Goal: Information Seeking & Learning: Learn about a topic

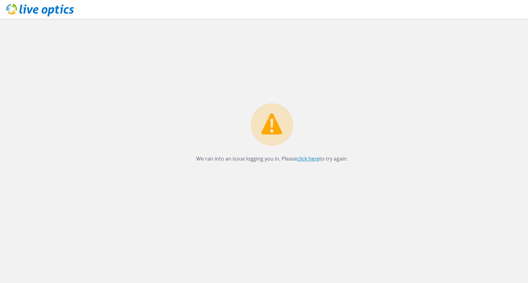
click at [305, 160] on link "click here" at bounding box center [308, 158] width 22 height 7
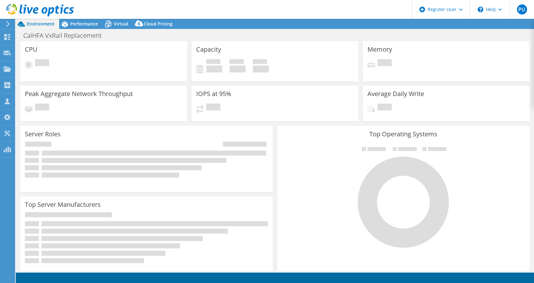
select select "USD"
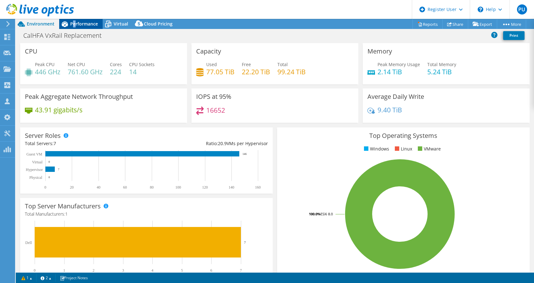
click at [74, 23] on span "Performance" at bounding box center [84, 24] width 28 height 6
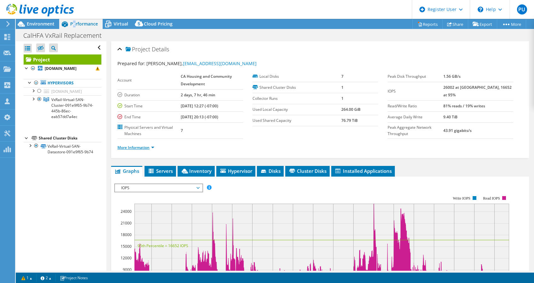
click at [145, 148] on link "More Information" at bounding box center [135, 147] width 37 height 5
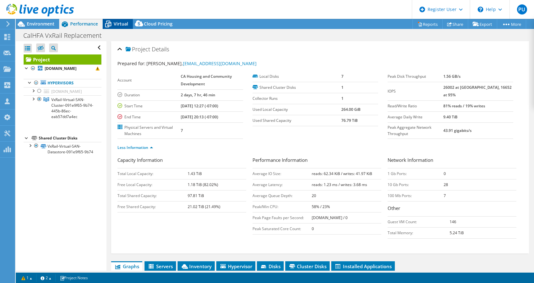
click at [123, 23] on span "Virtual" at bounding box center [121, 24] width 14 height 6
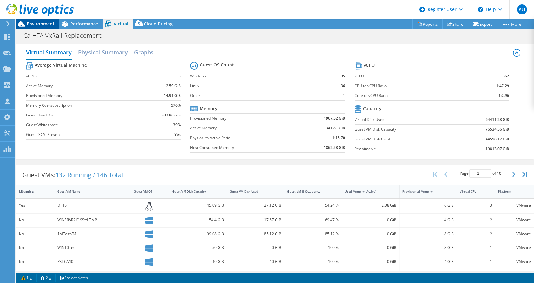
click at [38, 22] on span "Environment" at bounding box center [41, 24] width 28 height 6
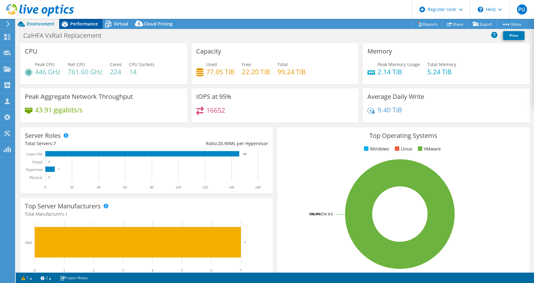
click at [89, 23] on span "Performance" at bounding box center [84, 24] width 28 height 6
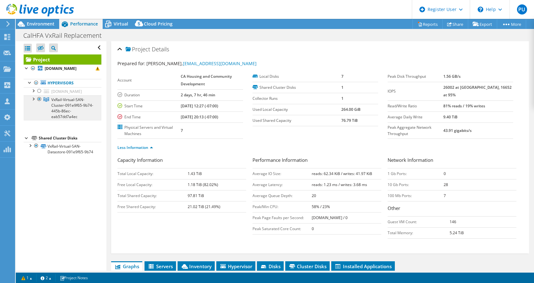
click at [49, 105] on link "VxRail-Virtual-SAN-Cluster-091e9f65-9b74-445b-86ec-eab57dd7a4ec" at bounding box center [63, 107] width 78 height 25
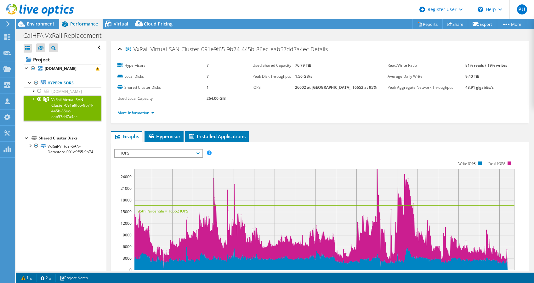
click at [34, 98] on div at bounding box center [33, 98] width 6 height 6
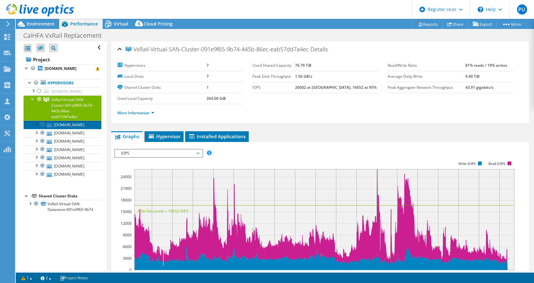
click at [66, 124] on link "vxrail16.chfa.ca.gov" at bounding box center [63, 125] width 78 height 8
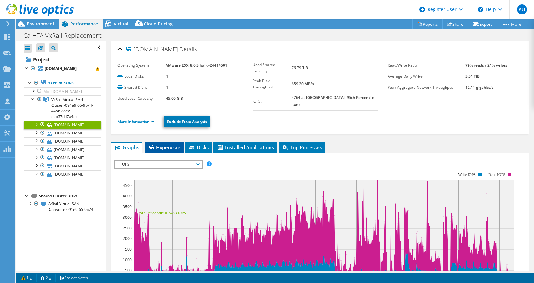
click at [162, 144] on span "Hypervisor" at bounding box center [164, 147] width 33 height 6
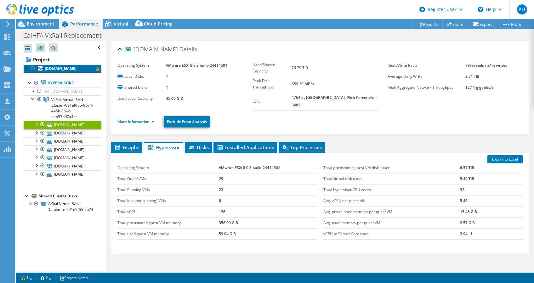
click at [64, 71] on b "vxrail16.chfa.ca.gov" at bounding box center [61, 68] width 32 height 5
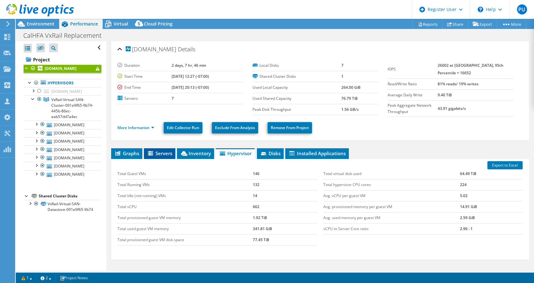
click at [150, 150] on span "Servers" at bounding box center [159, 153] width 25 height 6
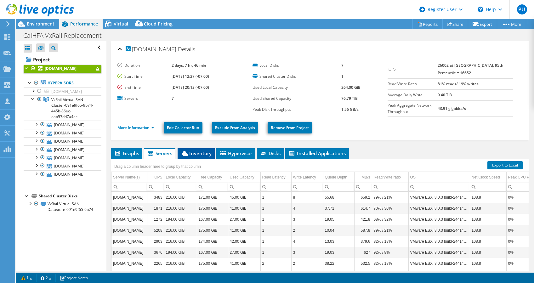
click at [190, 152] on span "Inventory" at bounding box center [196, 153] width 31 height 6
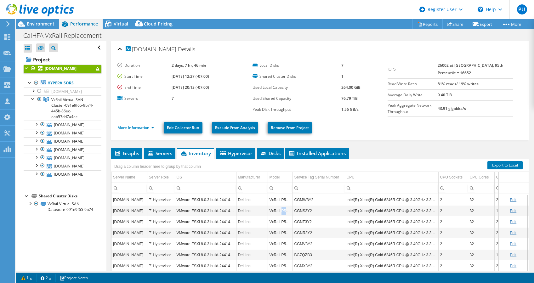
drag, startPoint x: 290, startPoint y: 210, endPoint x: 281, endPoint y: 211, distance: 8.6
click at [281, 211] on td "VxRail P570F" at bounding box center [280, 210] width 25 height 11
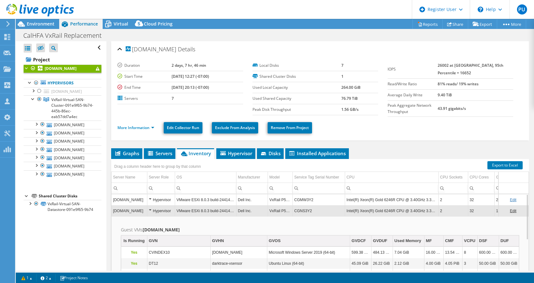
click at [292, 213] on td "VxRail P570F" at bounding box center [280, 210] width 25 height 11
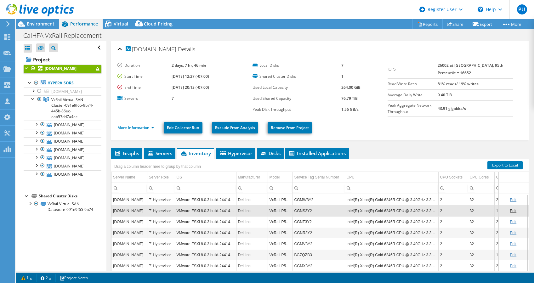
click at [289, 212] on td "VxRail P570F" at bounding box center [280, 210] width 25 height 11
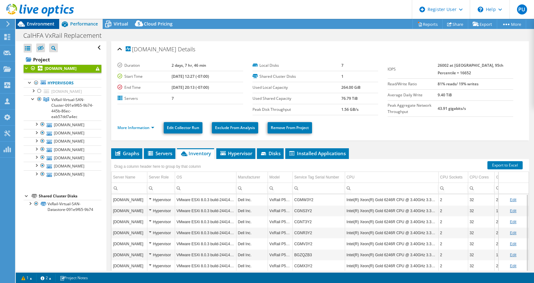
click at [41, 23] on span "Environment" at bounding box center [41, 24] width 28 height 6
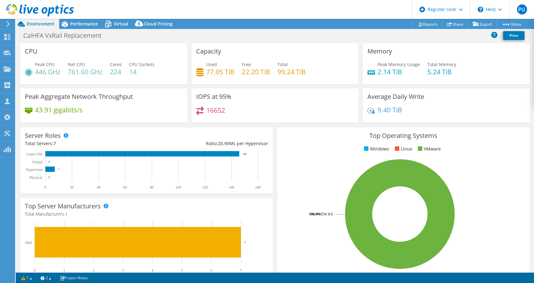
click at [114, 73] on h4 "224" at bounding box center [116, 71] width 12 height 7
click at [81, 22] on span "Performance" at bounding box center [84, 24] width 28 height 6
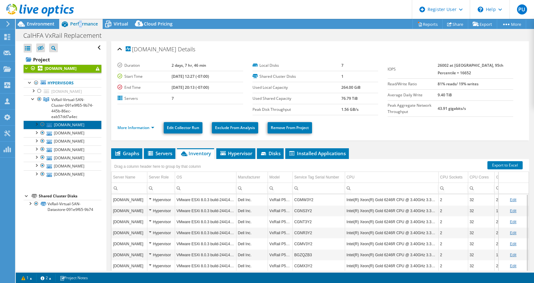
click at [76, 125] on link "vxrail16.chfa.ca.gov" at bounding box center [63, 125] width 78 height 8
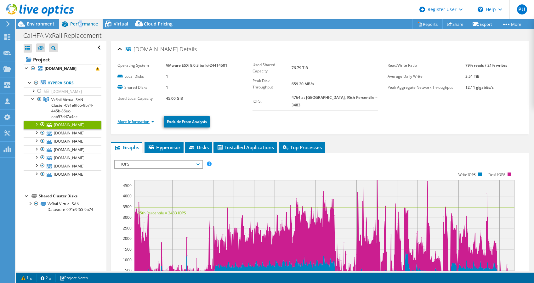
click at [135, 119] on link "More Information" at bounding box center [135, 121] width 37 height 5
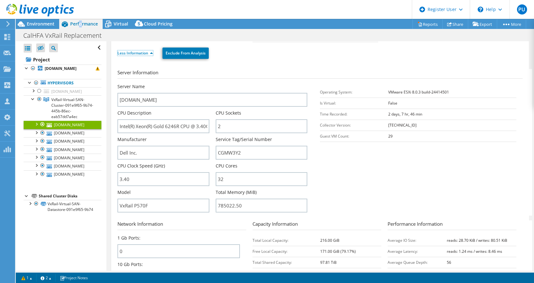
scroll to position [84, 0]
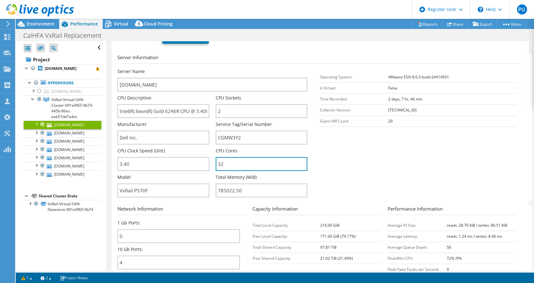
drag, startPoint x: 230, startPoint y: 154, endPoint x: 208, endPoint y: 154, distance: 22.7
click at [208, 68] on div "Server Name vxrail16.chfa.ca.gov CPU Description Intel(R) Xeon(R) Gold 6246R CP…" at bounding box center [215, 68] width 196 height 0
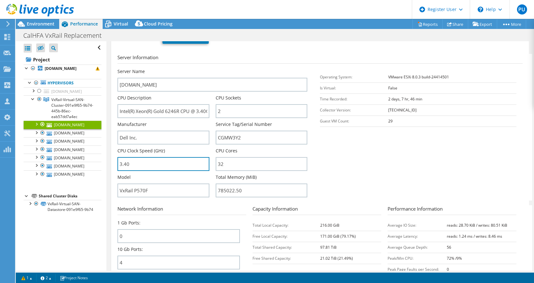
drag, startPoint x: 135, startPoint y: 158, endPoint x: 116, endPoint y: 157, distance: 19.9
click at [116, 157] on div "vxrail16.chfa.ca.gov Details Operating System VMware ESXi 8.0.3 build-24414501 …" at bounding box center [320, 146] width 418 height 379
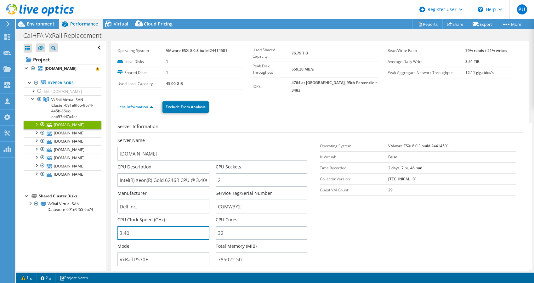
scroll to position [0, 0]
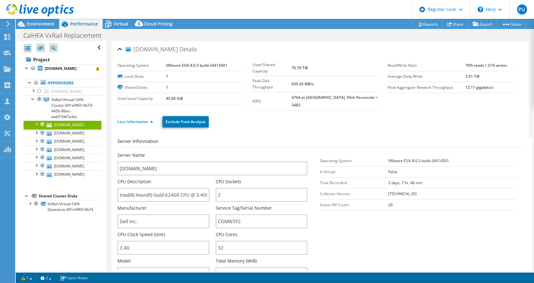
click at [45, 17] on link at bounding box center [40, 15] width 68 height 5
click at [42, 21] on span "Environment" at bounding box center [41, 24] width 28 height 6
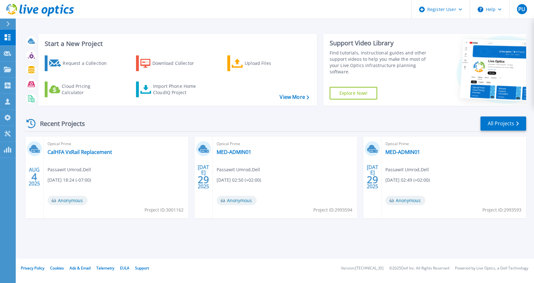
drag, startPoint x: 154, startPoint y: 46, endPoint x: 148, endPoint y: 41, distance: 7.4
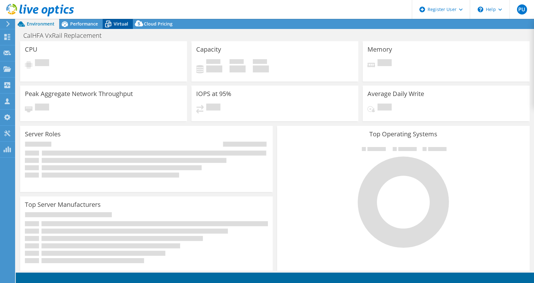
select select "SelectRegion"
select select "USD"
click at [111, 25] on icon at bounding box center [108, 24] width 6 height 5
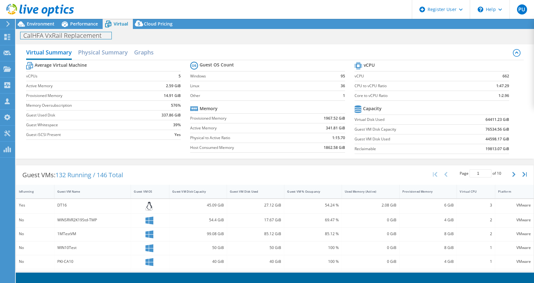
click at [81, 30] on div "CalHFA VxRail Replacement Print" at bounding box center [275, 36] width 518 height 12
click at [95, 25] on span "Performance" at bounding box center [84, 24] width 28 height 6
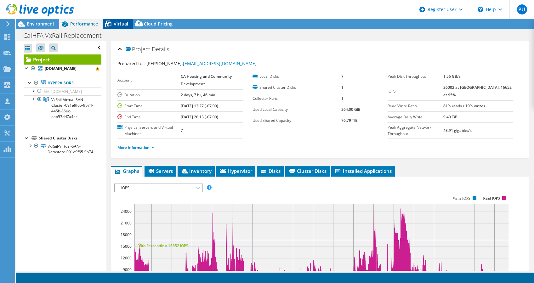
click at [114, 25] on span "Virtual" at bounding box center [121, 24] width 14 height 6
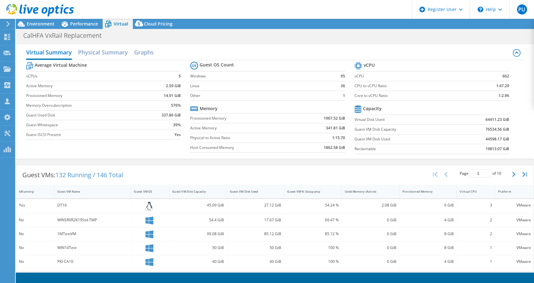
scroll to position [42, 0]
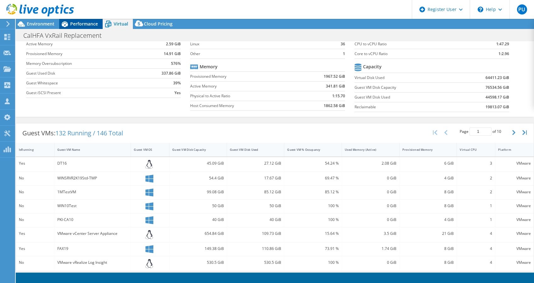
click at [91, 22] on span "Performance" at bounding box center [84, 24] width 28 height 6
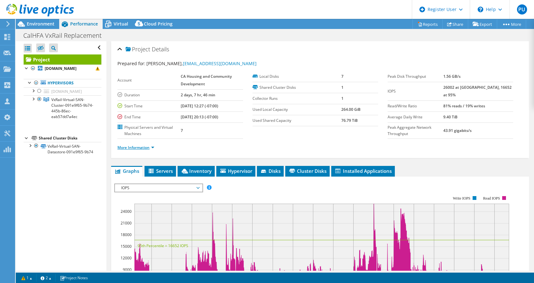
click at [145, 149] on link "More Information" at bounding box center [135, 147] width 37 height 5
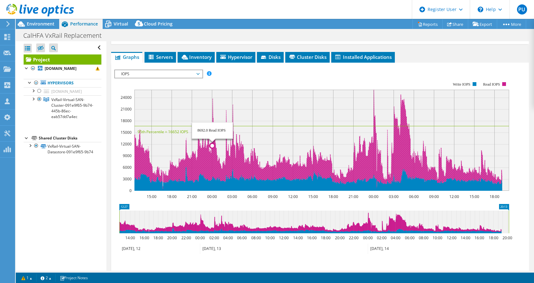
scroll to position [210, 0]
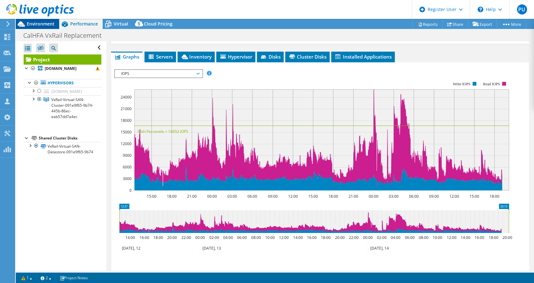
click at [36, 25] on span "Environment" at bounding box center [41, 24] width 28 height 6
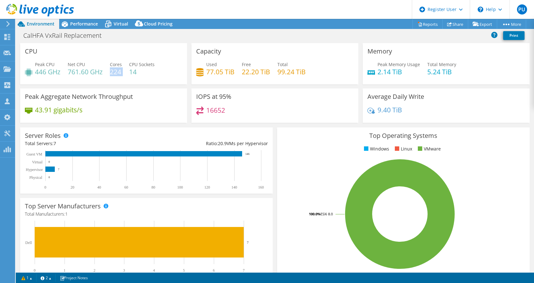
drag, startPoint x: 125, startPoint y: 75, endPoint x: 111, endPoint y: 69, distance: 14.4
click at [111, 69] on div "Peak CPU 446 GHz Net CPU 761.60 GHz Cores 224 CPU Sockets 14" at bounding box center [103, 71] width 157 height 20
drag, startPoint x: 111, startPoint y: 69, endPoint x: 102, endPoint y: 70, distance: 9.8
click at [102, 70] on h4 "761.60 GHz" at bounding box center [85, 71] width 35 height 7
drag, startPoint x: 102, startPoint y: 70, endPoint x: 59, endPoint y: 71, distance: 42.5
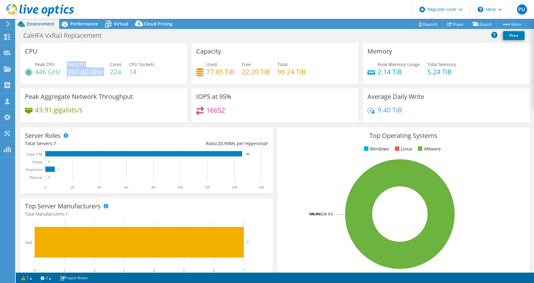
click at [59, 71] on div "Peak CPU 446 GHz Net CPU 761.60 GHz Cores 224 CPU Sockets 14" at bounding box center [103, 71] width 157 height 20
click at [86, 25] on span "Performance" at bounding box center [84, 24] width 28 height 6
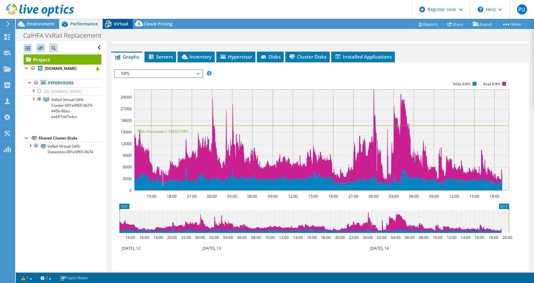
click at [111, 23] on icon at bounding box center [108, 24] width 11 height 11
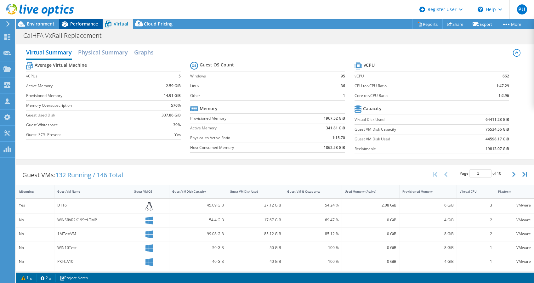
click at [79, 23] on span "Performance" at bounding box center [84, 24] width 28 height 6
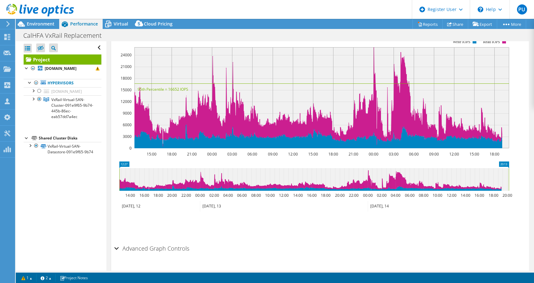
scroll to position [84, 0]
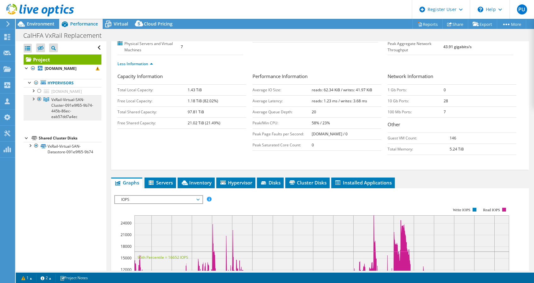
click at [71, 106] on span "VxRail-Virtual-SAN-Cluster-091e9f65-9b74-445b-86ec-eab57dd7a4ec" at bounding box center [72, 108] width 42 height 22
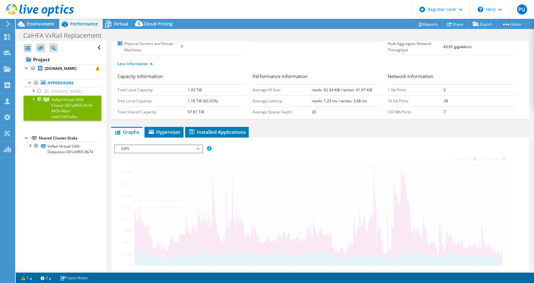
click at [57, 103] on span "VxRail-Virtual-SAN-Cluster-091e9f65-9b74-445b-86ec-eab57dd7a4ec" at bounding box center [72, 108] width 42 height 22
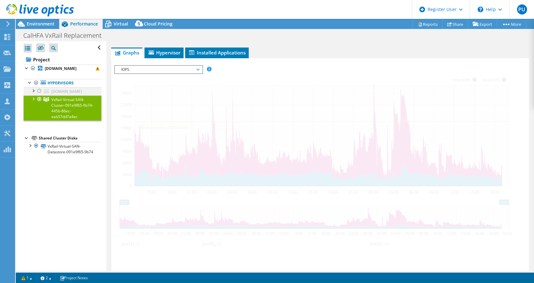
click at [34, 89] on div at bounding box center [33, 90] width 6 height 6
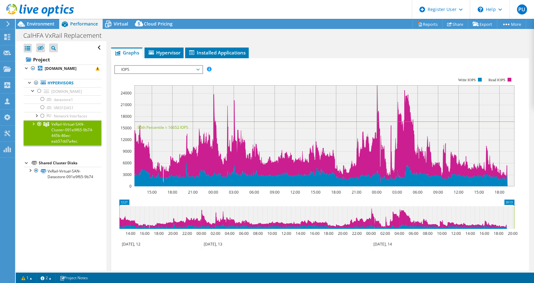
click at [32, 127] on div at bounding box center [33, 123] width 6 height 6
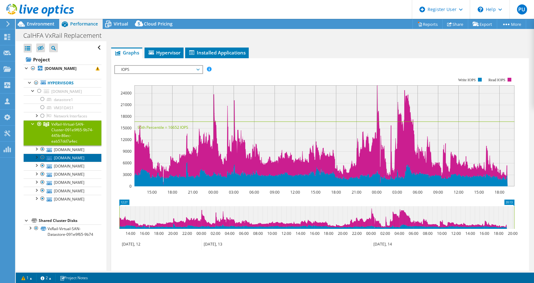
click at [74, 162] on link "vxrail12.chfa.ca.gov" at bounding box center [63, 158] width 78 height 8
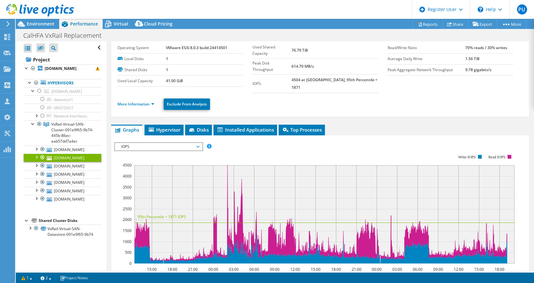
scroll to position [42, 0]
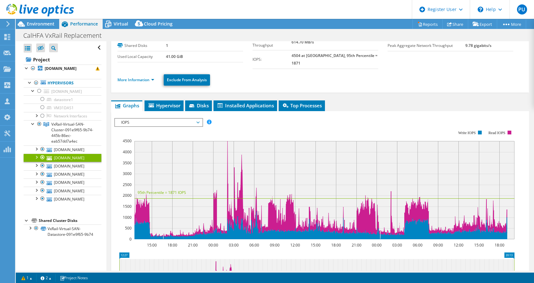
click at [161, 119] on span "IOPS" at bounding box center [158, 123] width 81 height 8
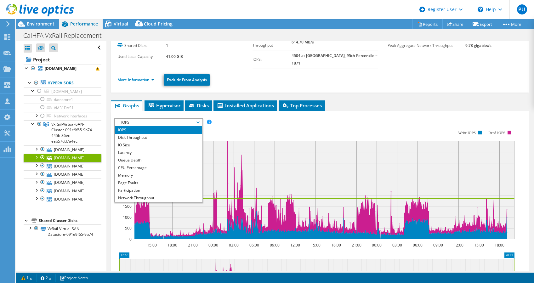
click at [168, 93] on div "vxrail12.chfa.ca.gov Details Operating System VMware ESXi 8.0.3 build-24414501 …" at bounding box center [319, 187] width 427 height 377
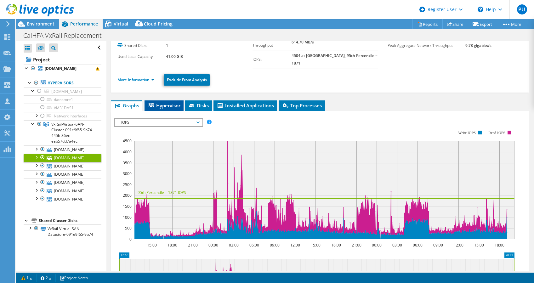
click at [167, 102] on span "Hypervisor" at bounding box center [164, 105] width 33 height 6
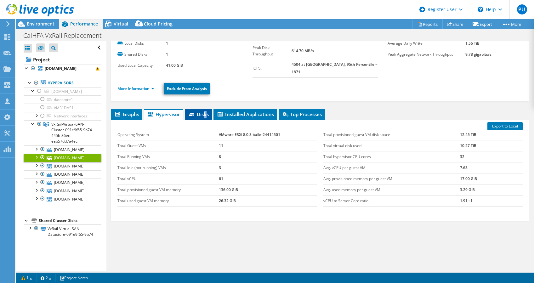
click at [205, 111] on span "Disks" at bounding box center [198, 114] width 20 height 6
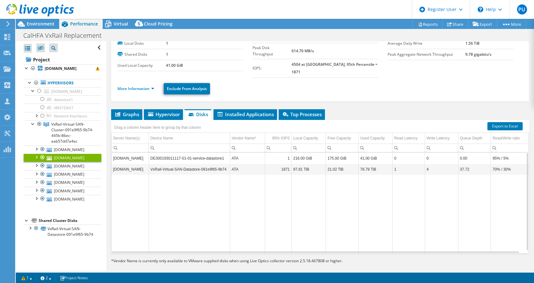
click at [343, 153] on td "175.00 GiB" at bounding box center [342, 158] width 33 height 11
click at [325, 82] on ul "More Information Exclude From Analysis" at bounding box center [319, 88] width 405 height 13
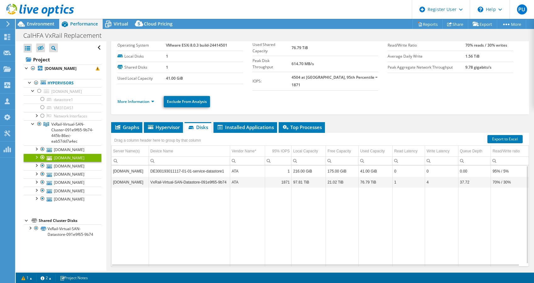
scroll to position [0, 0]
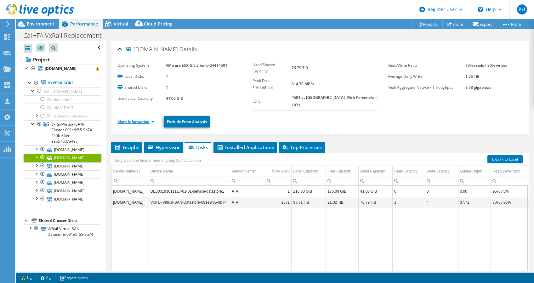
click at [129, 119] on link "More Information" at bounding box center [135, 121] width 37 height 5
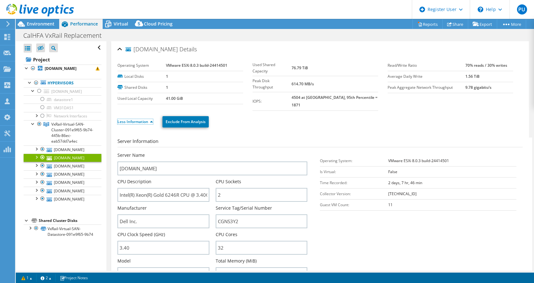
scroll to position [42, 0]
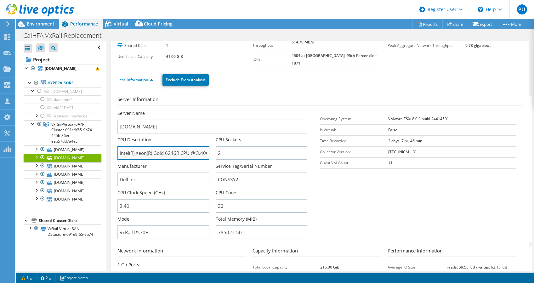
click at [168, 148] on input "Intel(R) Xeon(R) Gold 6246R CPU @ 3.40GHz 3.39 GHz" at bounding box center [163, 153] width 92 height 14
click at [33, 22] on span "Environment" at bounding box center [41, 24] width 28 height 6
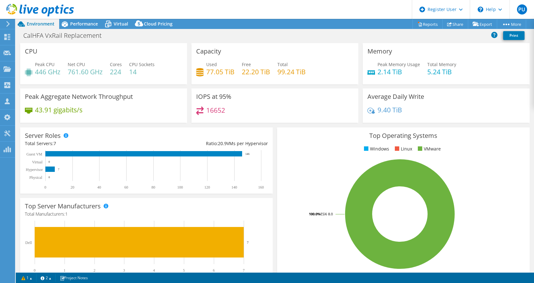
click at [247, 152] on text "146" at bounding box center [247, 153] width 4 height 3
